Goal: Task Accomplishment & Management: Use online tool/utility

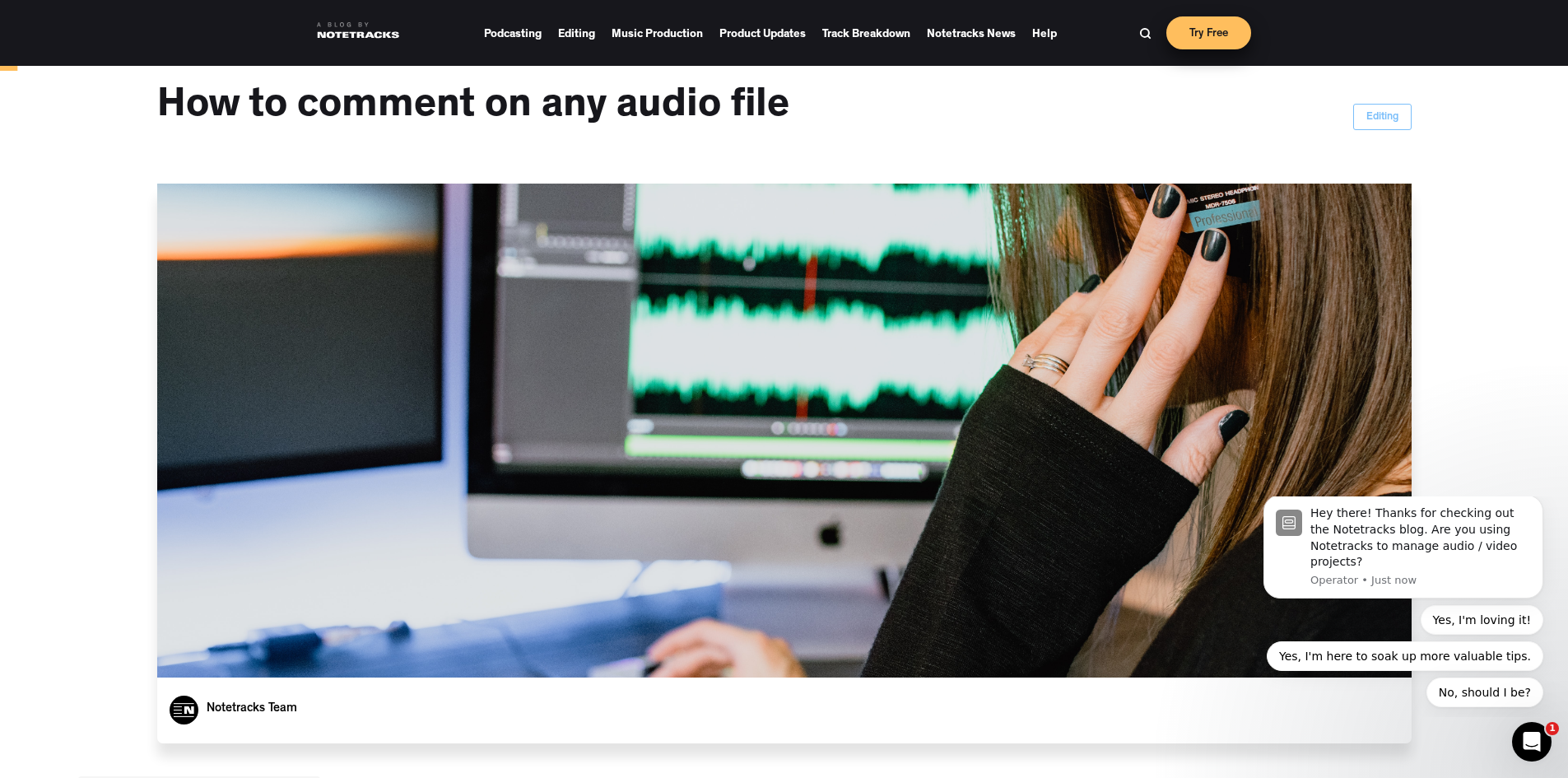
click at [1198, 30] on link "Try Free" at bounding box center [1209, 33] width 85 height 33
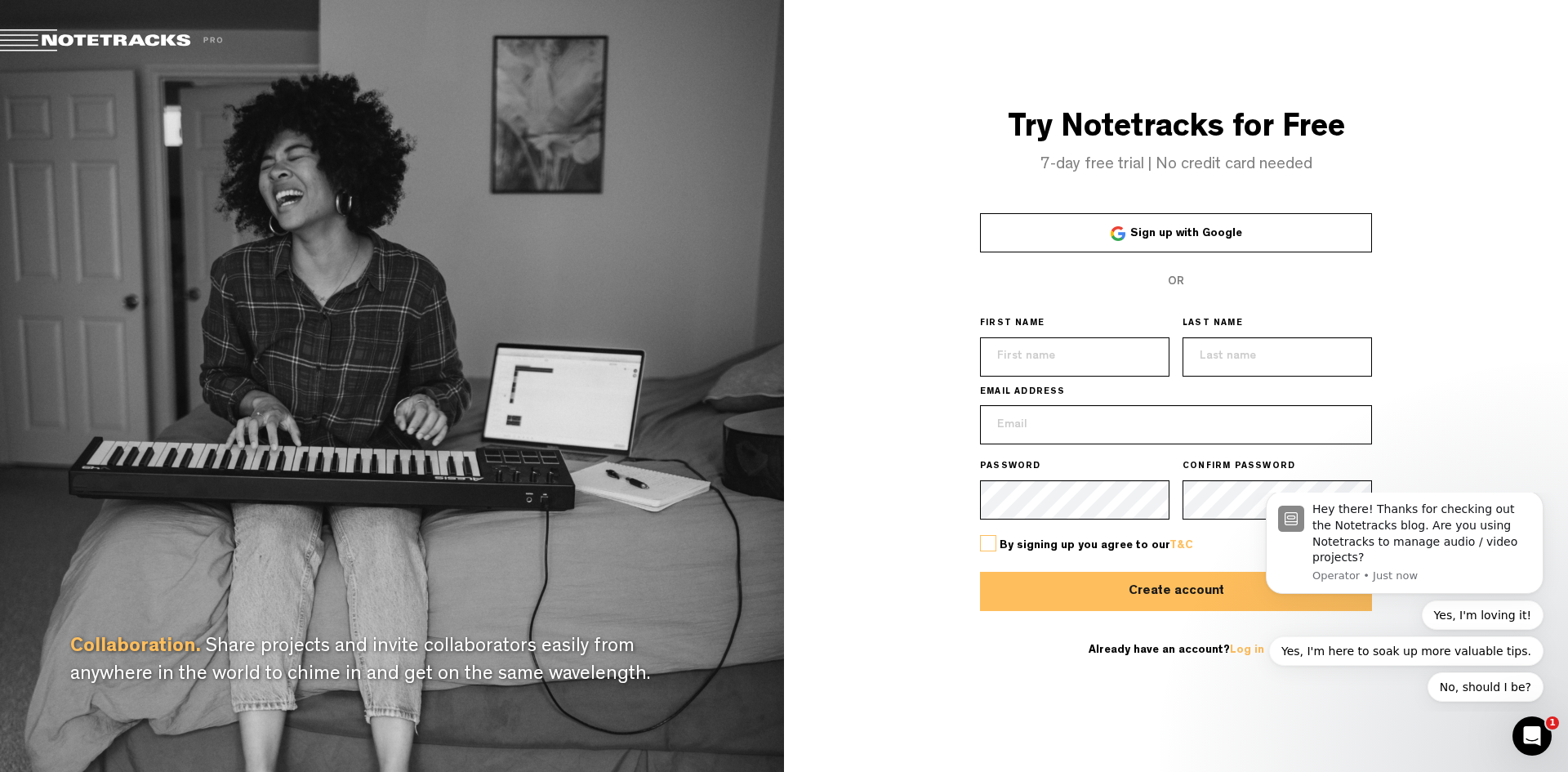
click at [1095, 360] on input "text" at bounding box center [1073, 356] width 189 height 39
type input "Thorgerdur"
drag, startPoint x: 1224, startPoint y: 359, endPoint x: 1230, endPoint y: 352, distance: 9.2
click at [1225, 358] on input "text" at bounding box center [1276, 356] width 189 height 39
type input "[PERSON_NAME]"
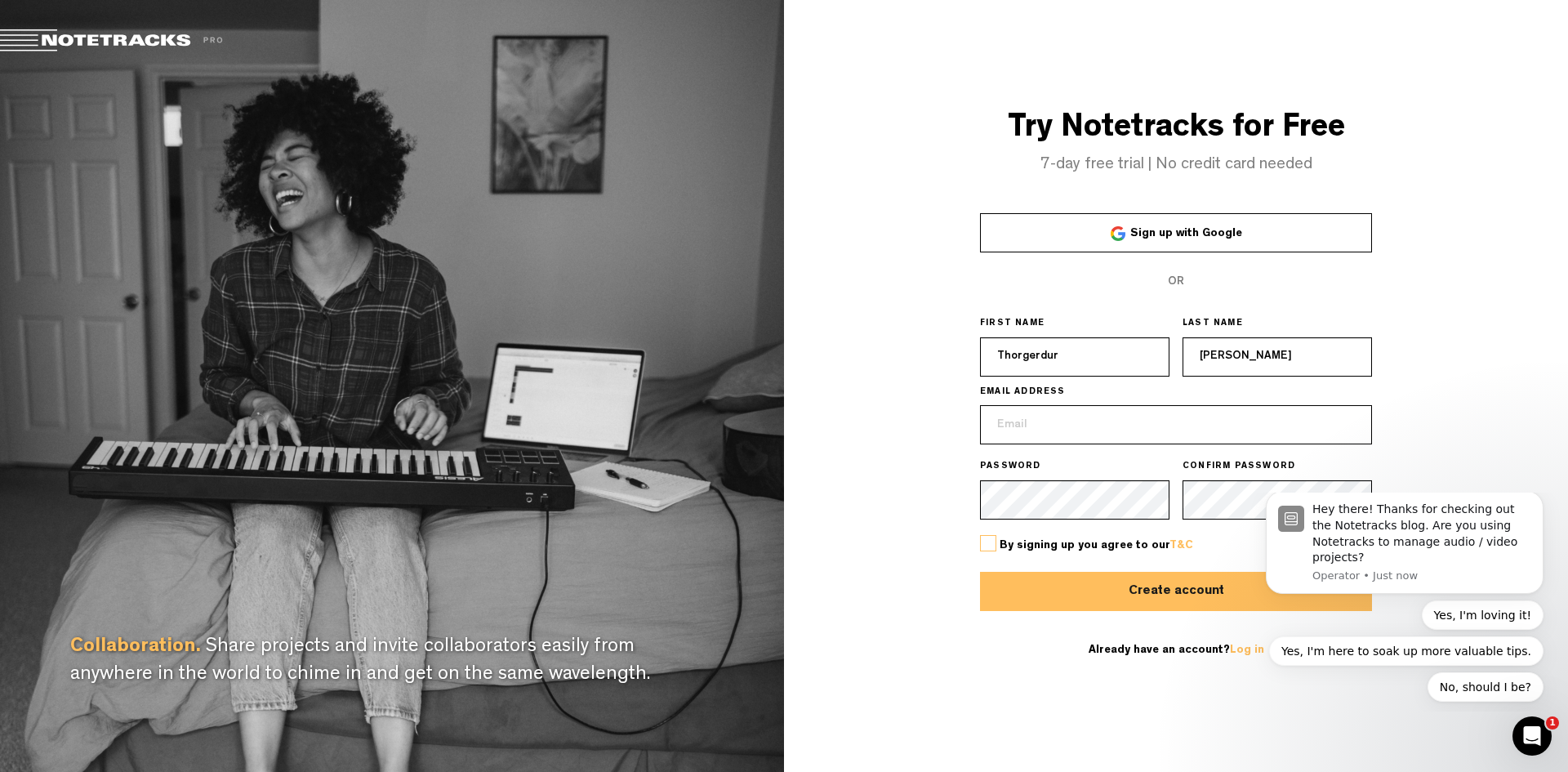
click at [1135, 429] on input "email" at bounding box center [1175, 424] width 392 height 39
type input "[EMAIL_ADDRESS][DOMAIN_NAME]"
click at [987, 543] on label at bounding box center [987, 543] width 16 height 16
click at [0, 0] on input "checkbox" at bounding box center [0, 0] width 0 height 0
click at [1146, 589] on button "Create account" at bounding box center [1175, 591] width 392 height 39
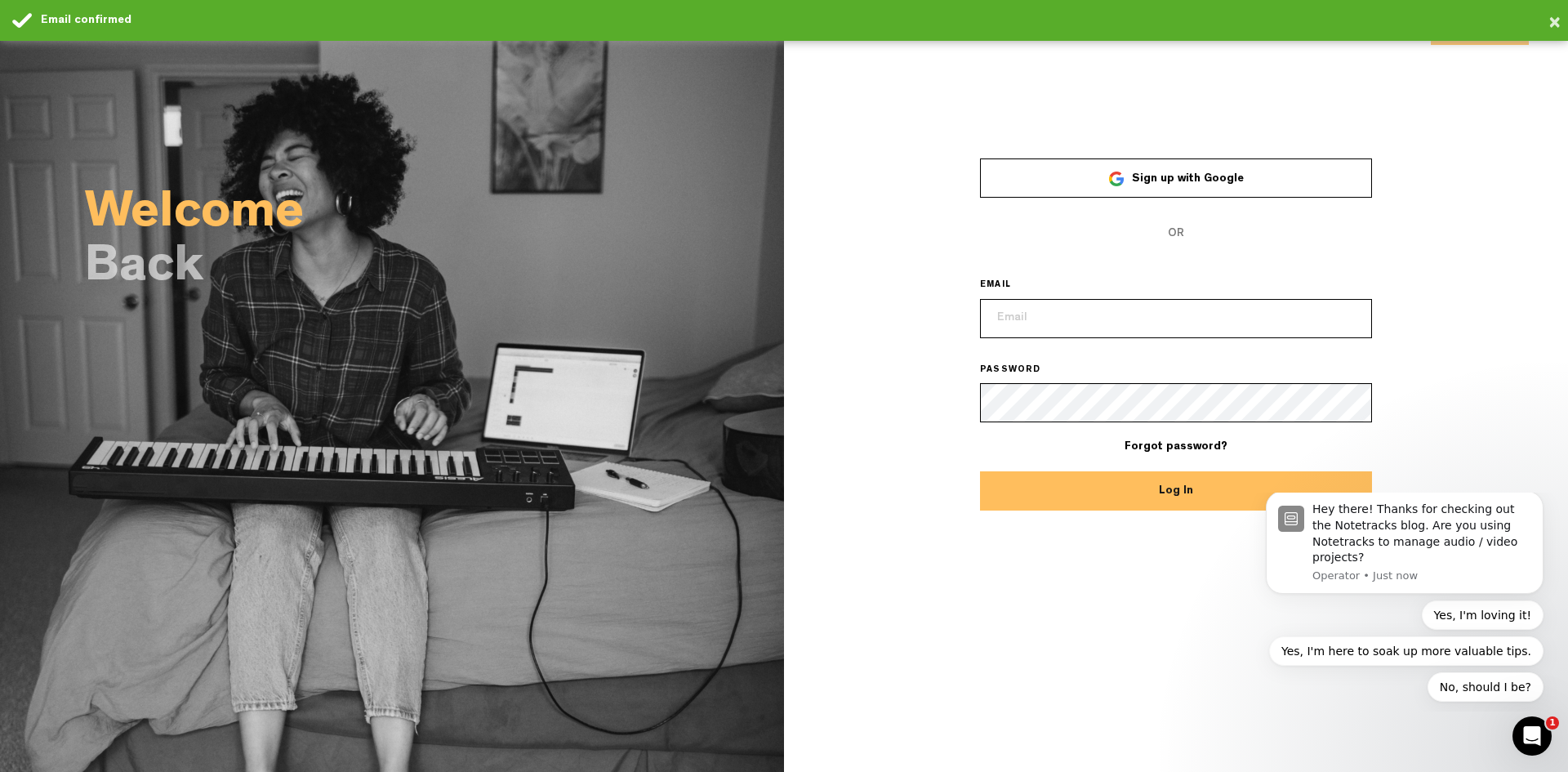
click at [1059, 326] on input "email" at bounding box center [1175, 318] width 392 height 39
type input "[EMAIL_ADDRESS][DOMAIN_NAME]"
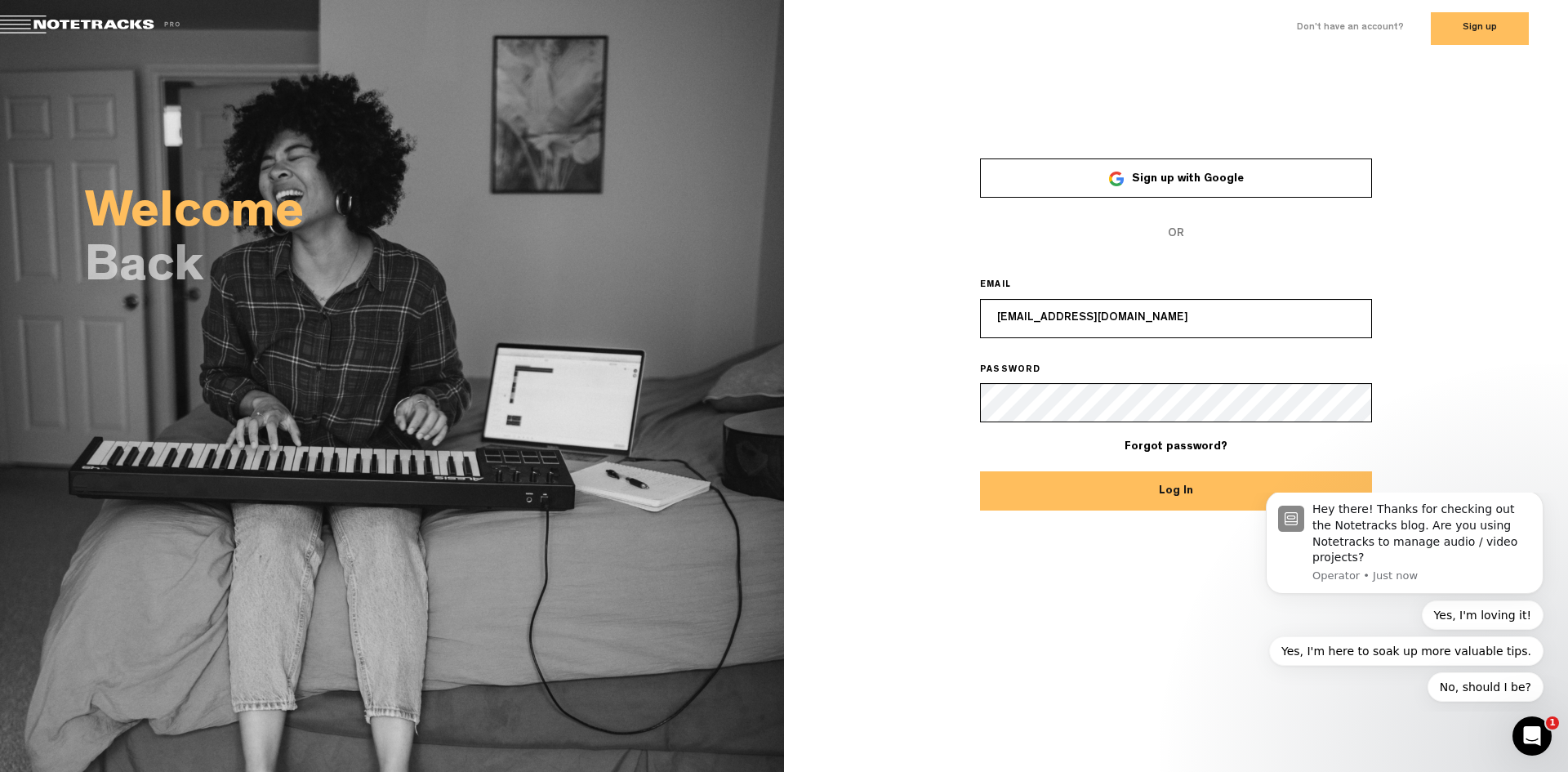
click at [1170, 494] on button "Log In" at bounding box center [1175, 491] width 392 height 39
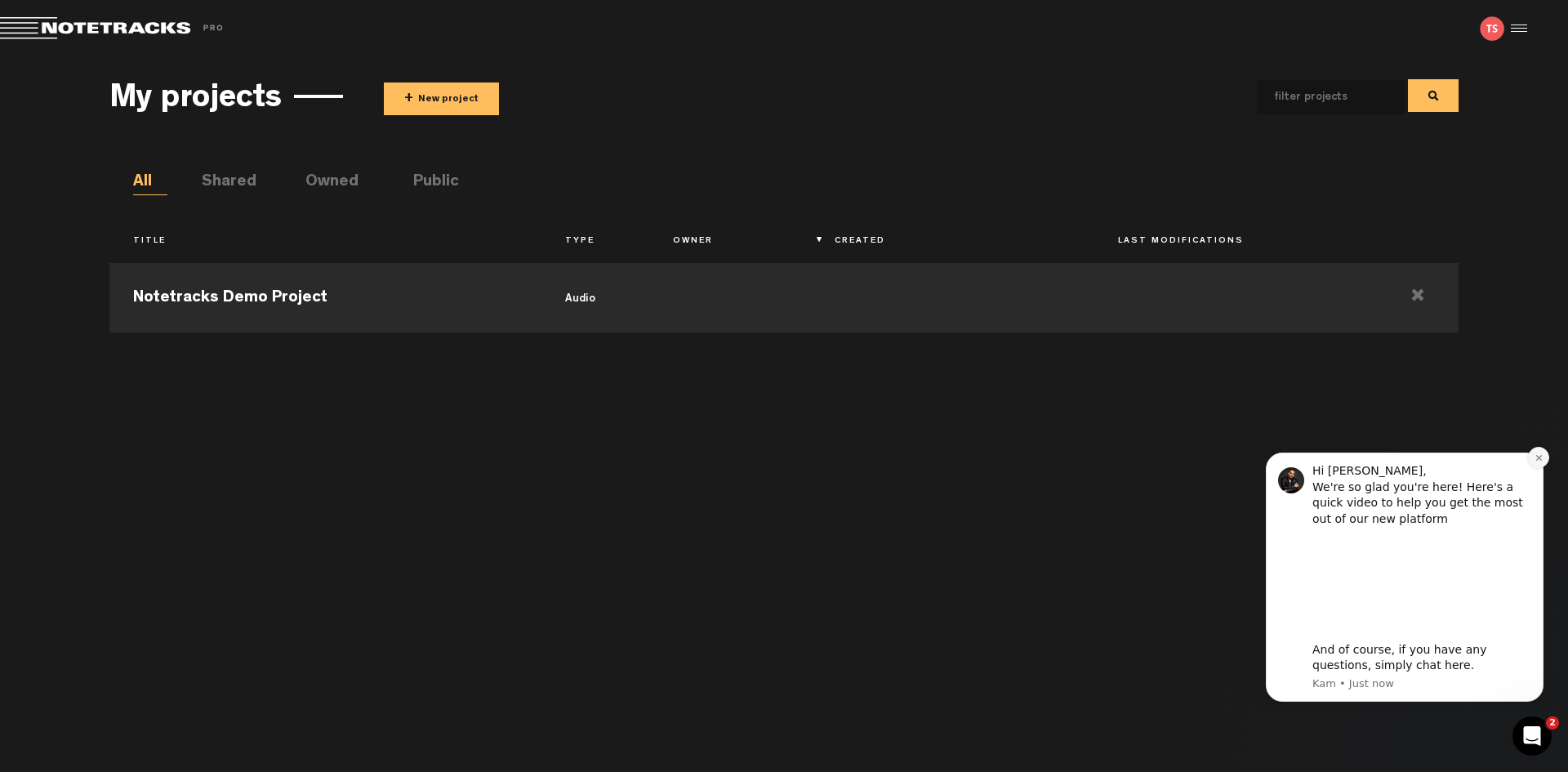
click at [1539, 454] on icon "Dismiss notification" at bounding box center [1538, 457] width 9 height 9
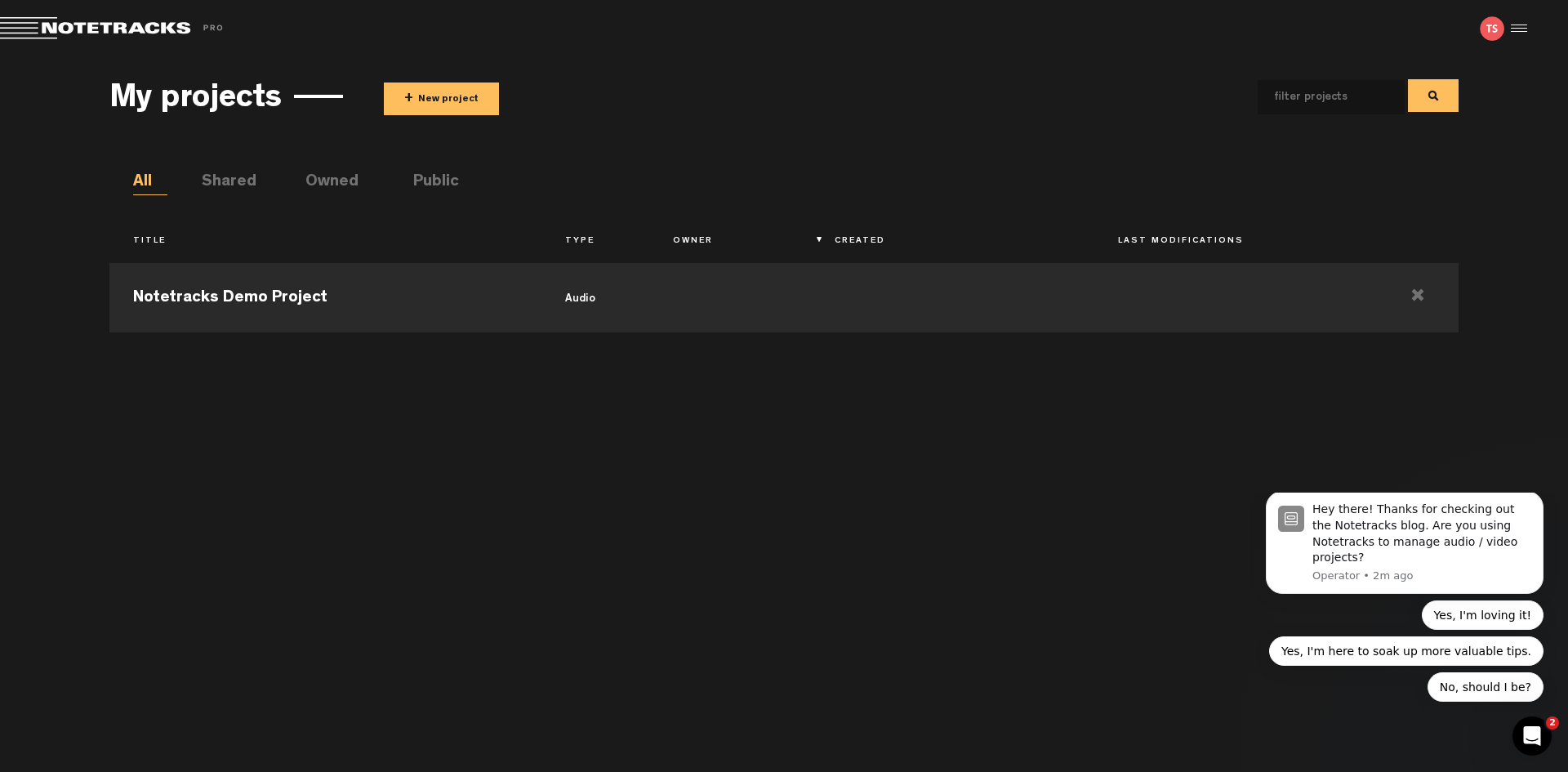
click at [1139, 641] on div "Notetracks Demo Project audio" at bounding box center [784, 504] width 1348 height 500
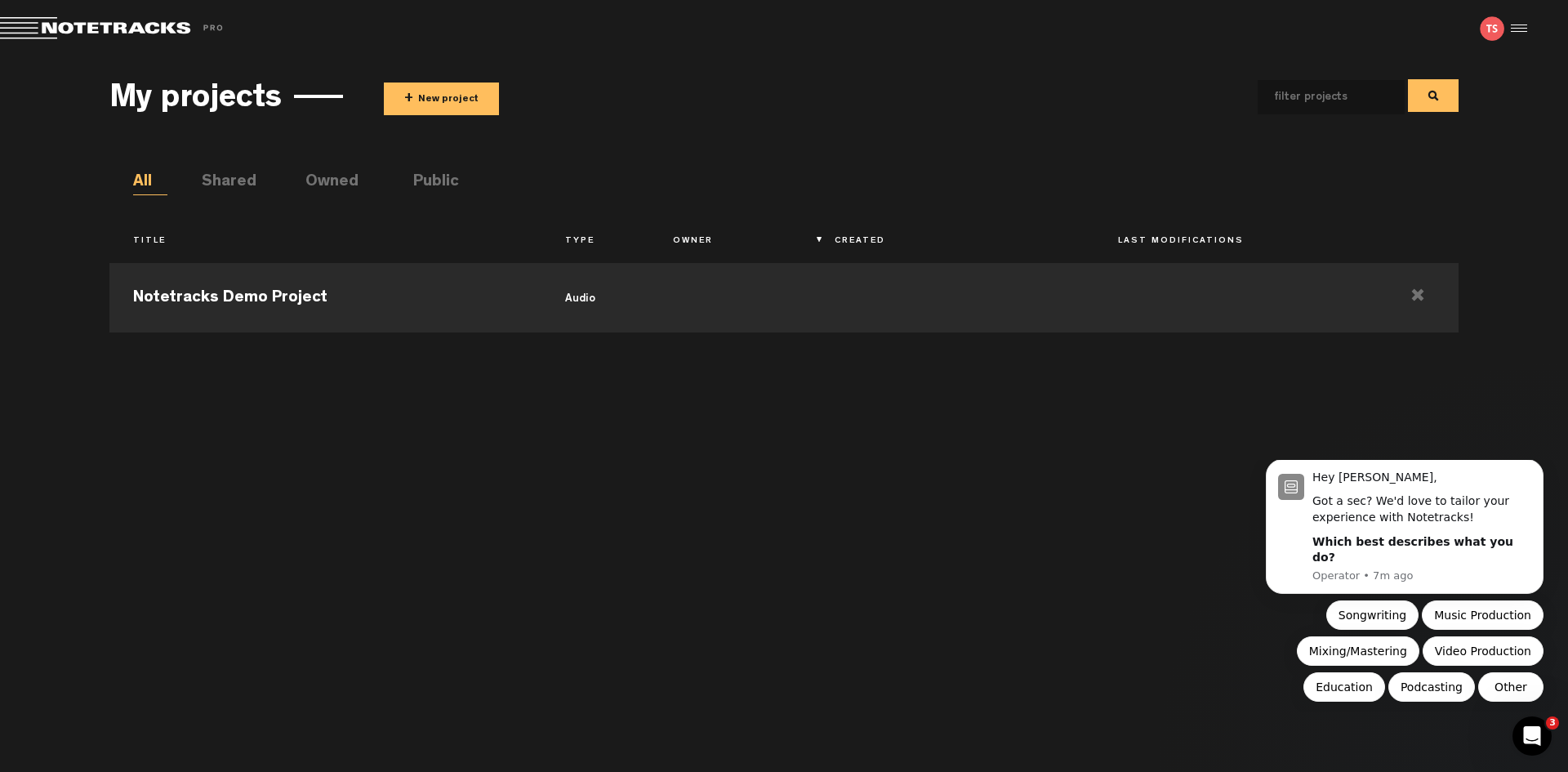
click at [445, 103] on button "+ New project" at bounding box center [442, 99] width 115 height 33
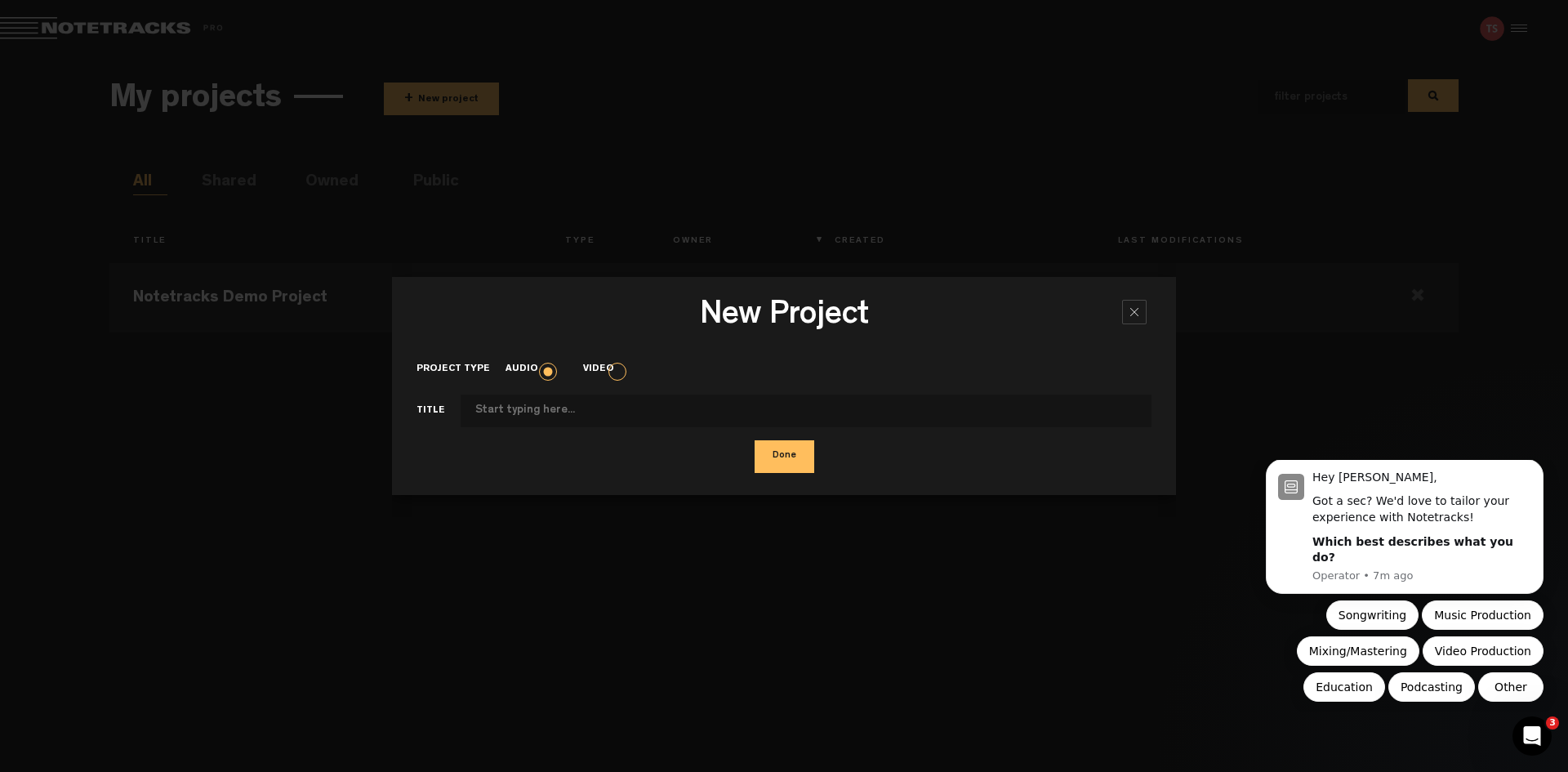
click at [556, 412] on input "Project type" at bounding box center [806, 411] width 690 height 33
type input "J"
type input "Sóley Tómasdóttir 1"
click at [777, 459] on button "Done" at bounding box center [784, 456] width 60 height 33
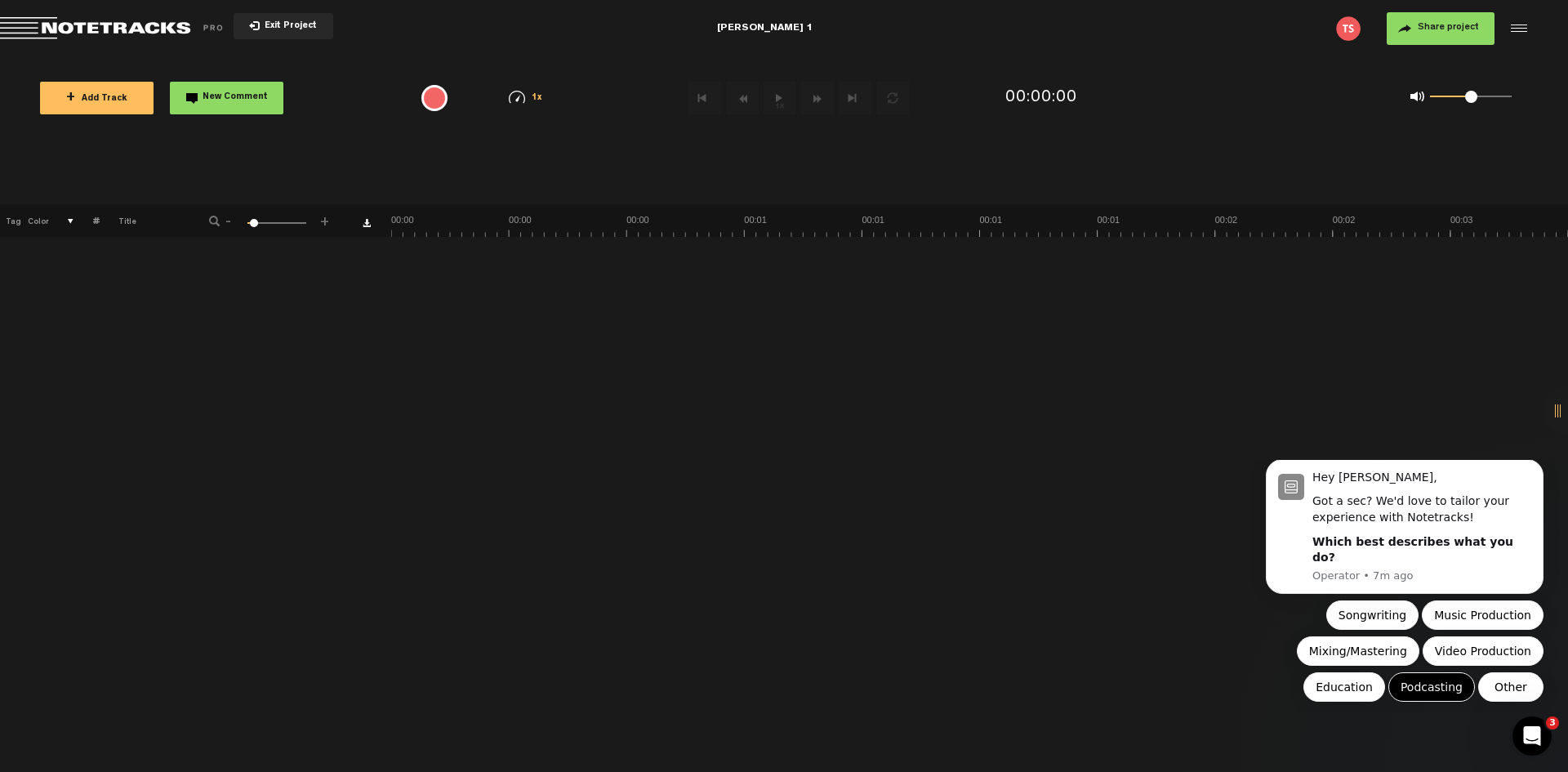
click at [1433, 685] on button "Podcasting" at bounding box center [1432, 687] width 86 height 30
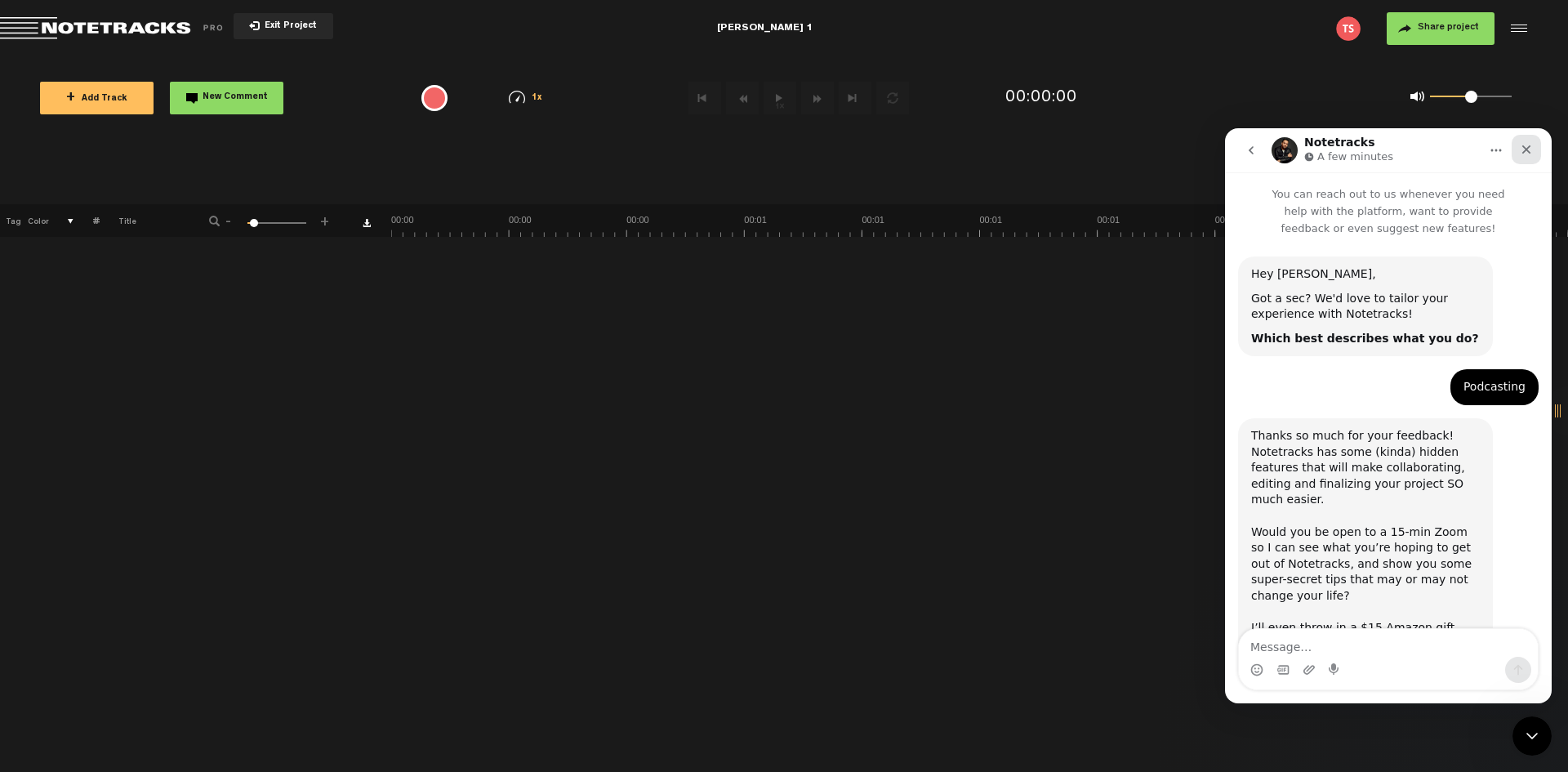
scroll to position [84, 0]
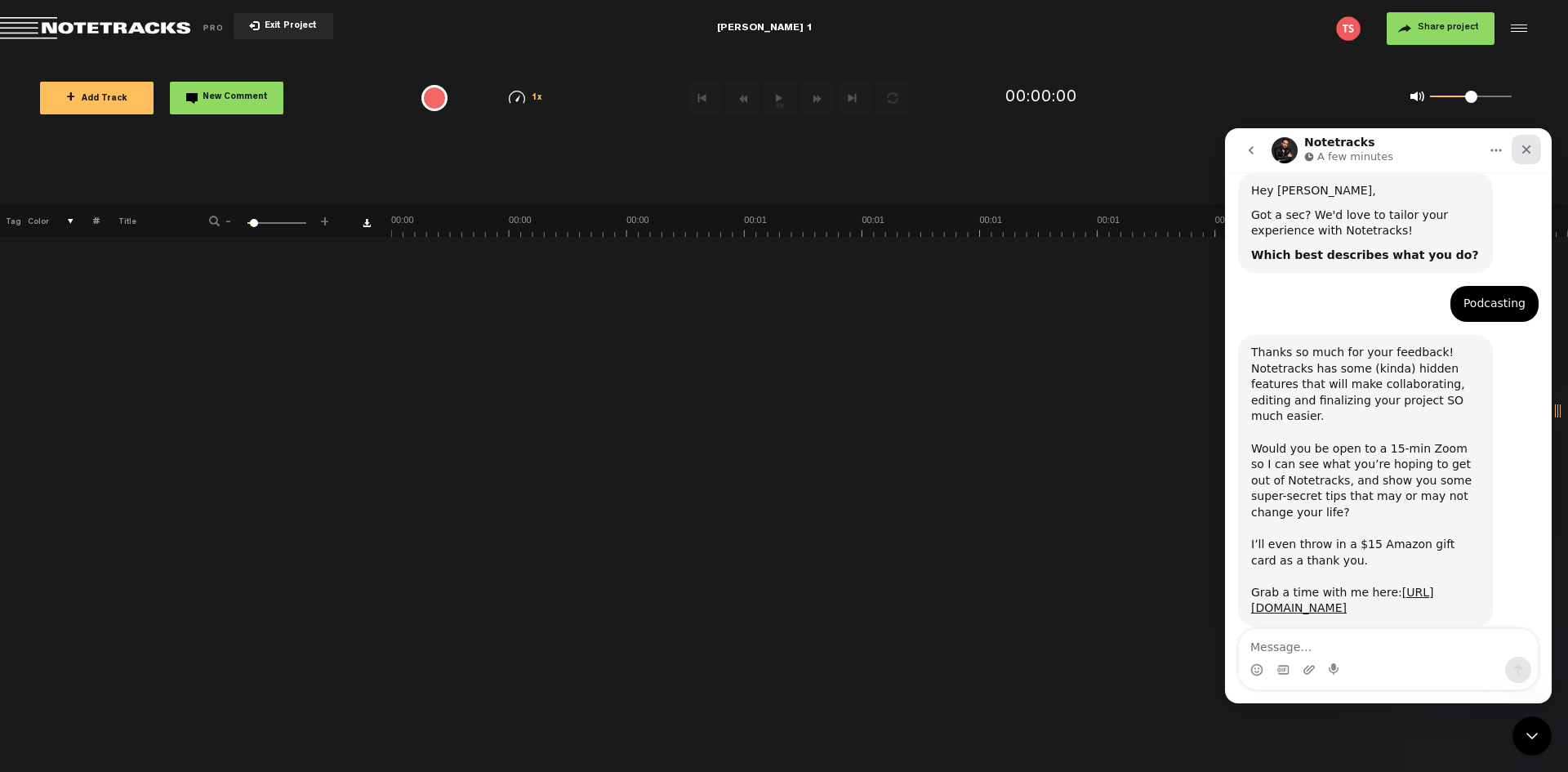
click at [1531, 149] on icon "Close" at bounding box center [1527, 150] width 13 height 13
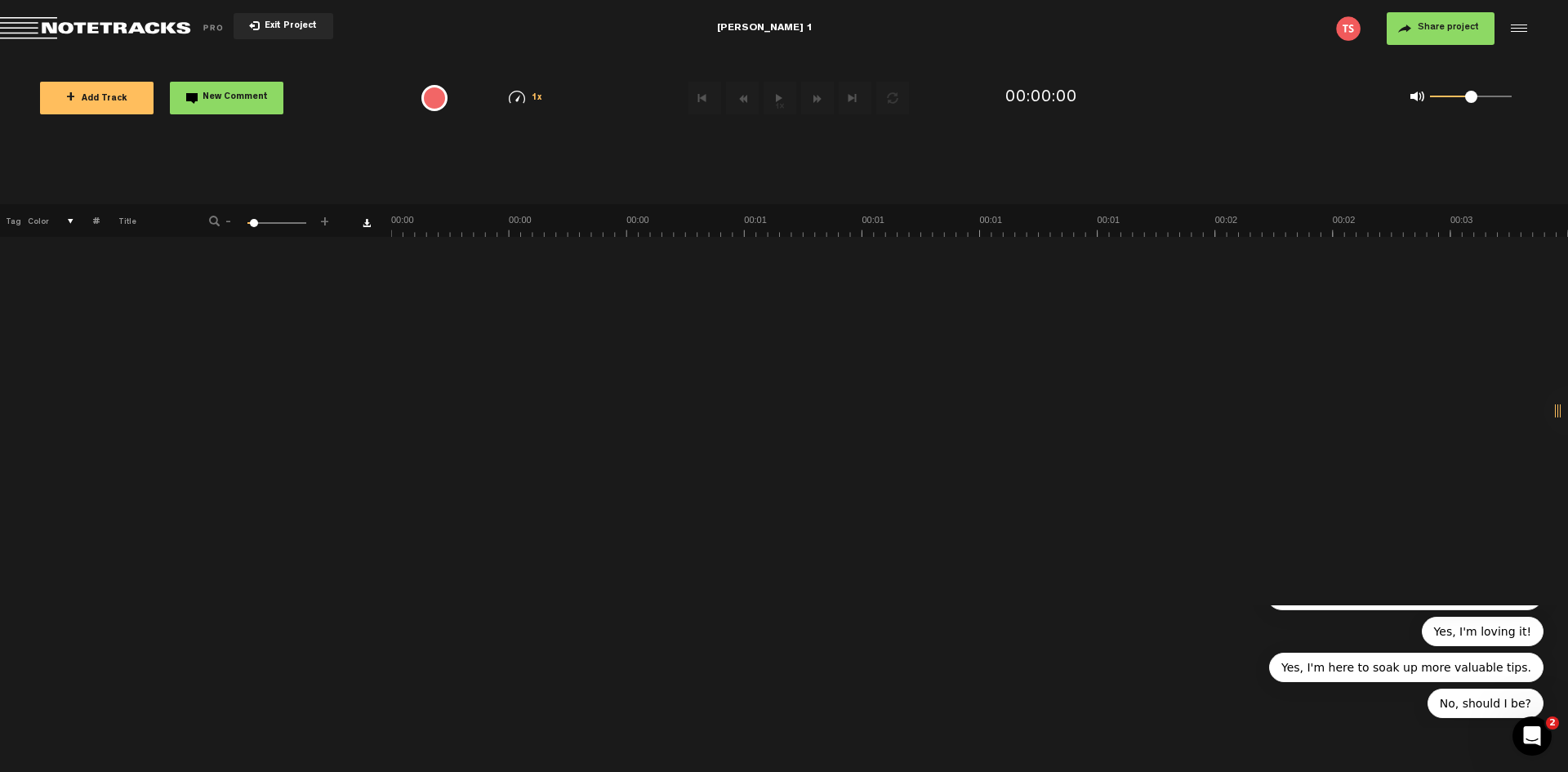
scroll to position [0, 0]
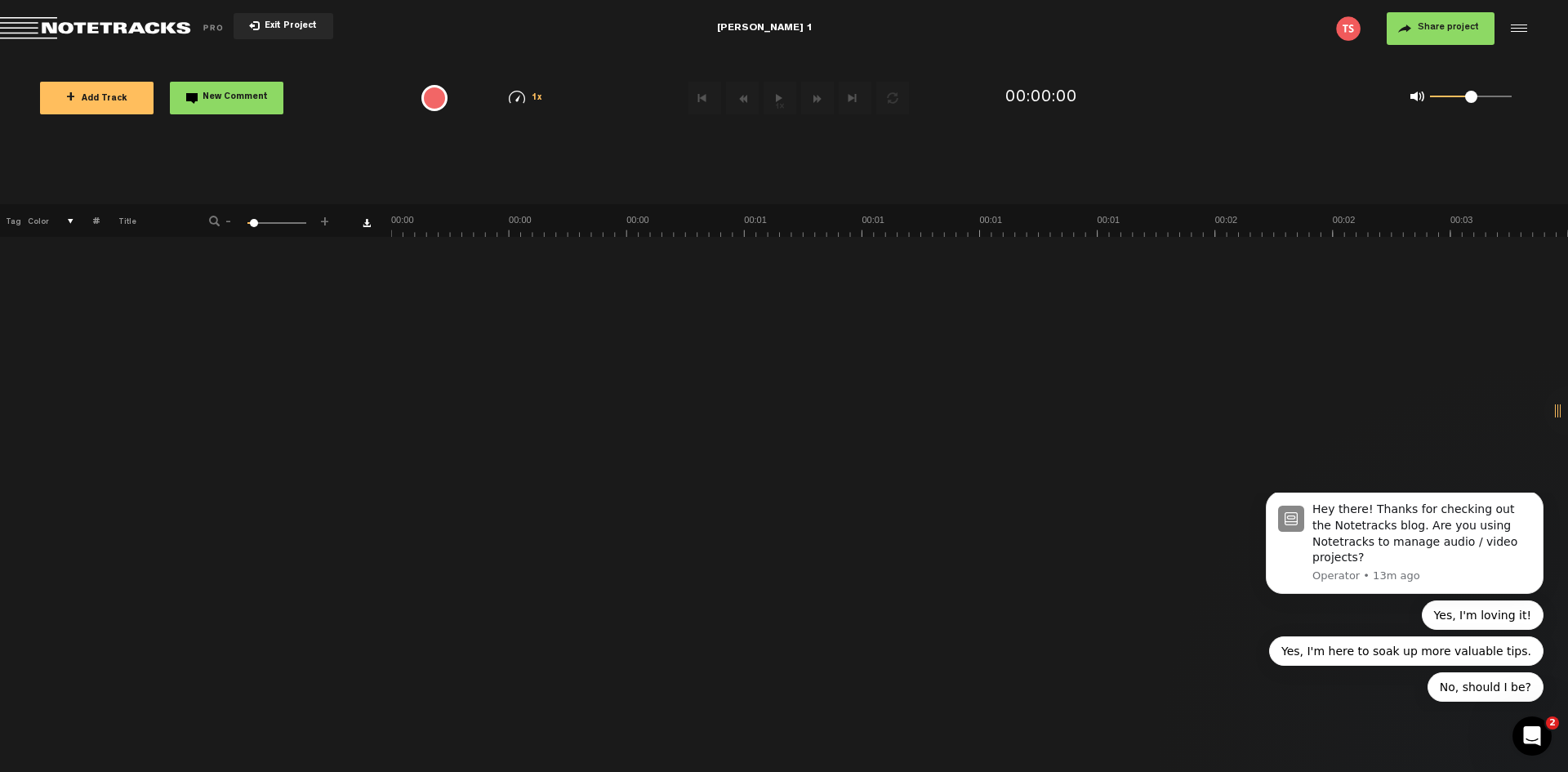
click at [72, 100] on span "+" at bounding box center [70, 98] width 9 height 13
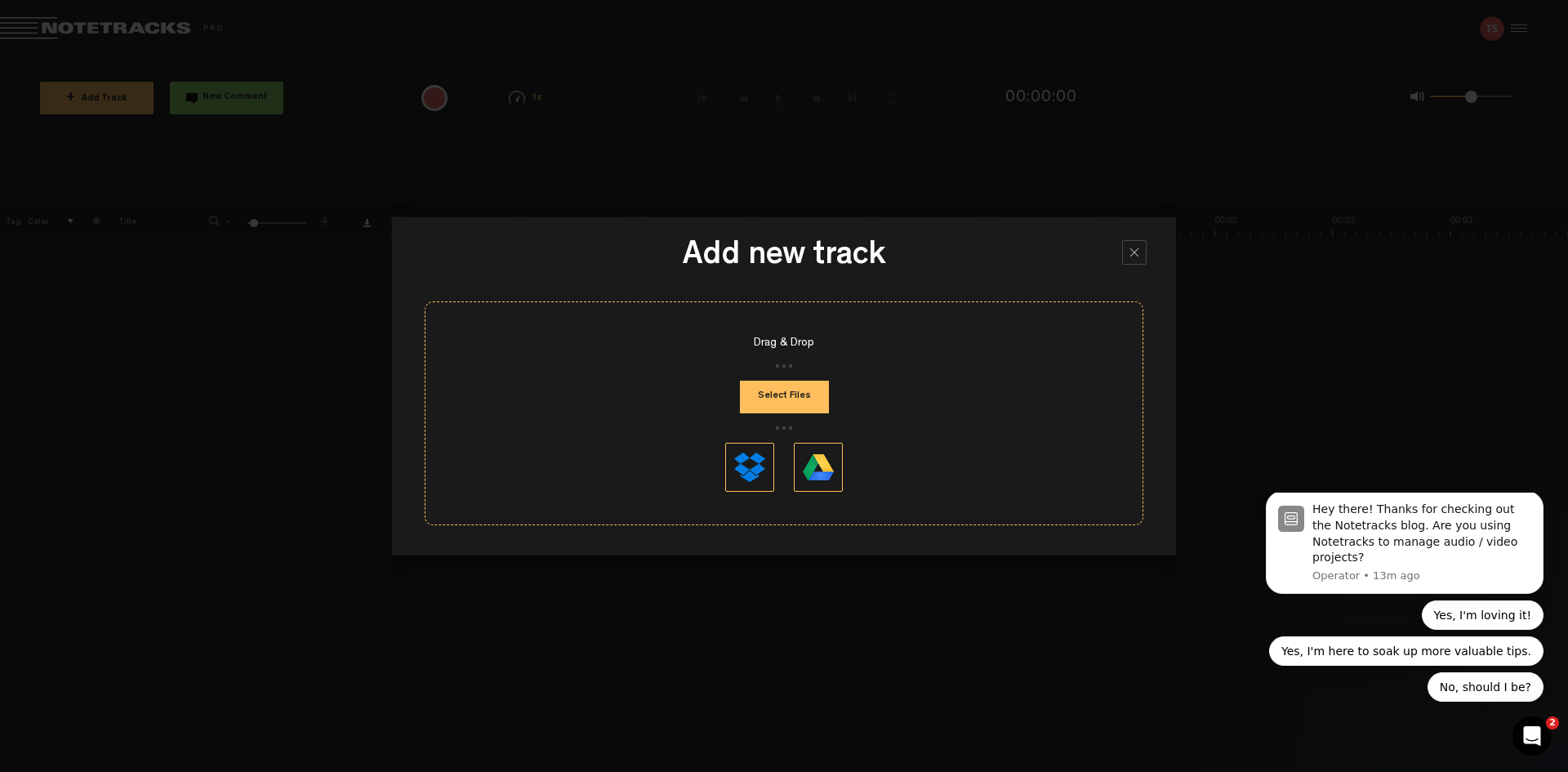
click at [793, 398] on button "Select Files" at bounding box center [784, 397] width 89 height 33
